Goal: Task Accomplishment & Management: Use online tool/utility

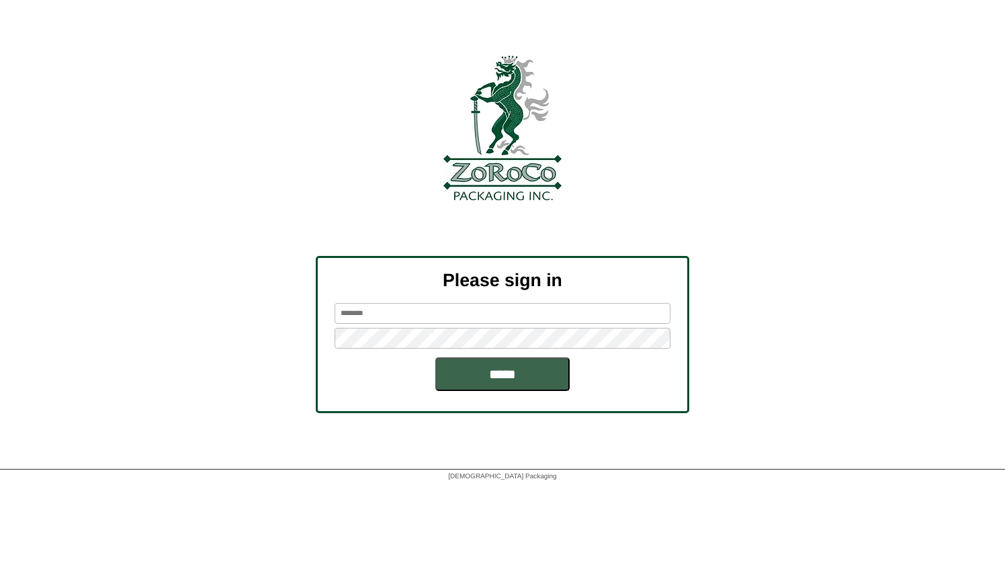
type input "******"
click at [231, 329] on div "Please sign in ****** *****" at bounding box center [502, 334] width 1005 height 157
click at [436, 358] on input "*****" at bounding box center [503, 375] width 134 height 34
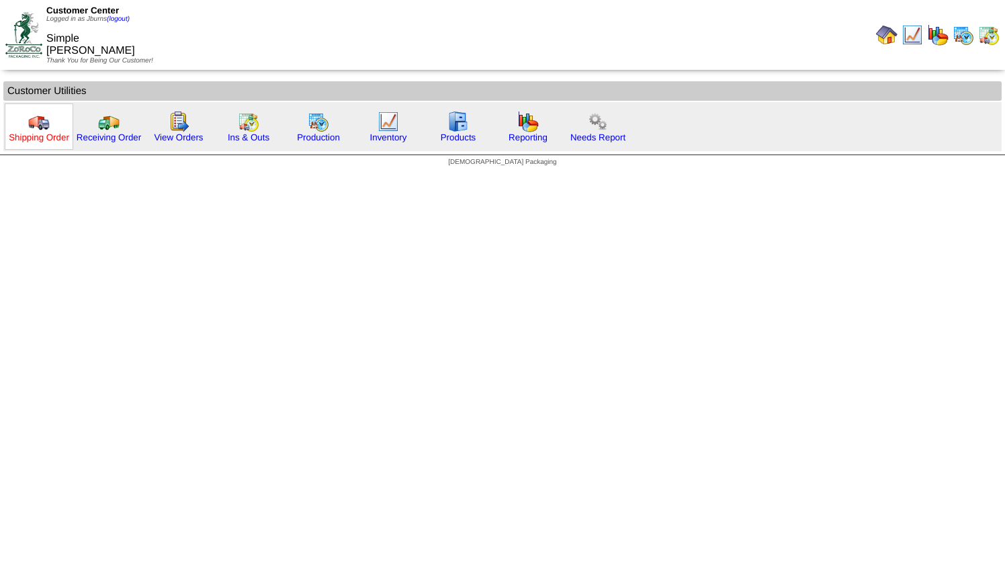
click at [43, 136] on link "Shipping Order" at bounding box center [39, 137] width 60 height 10
